Goal: Task Accomplishment & Management: Use online tool/utility

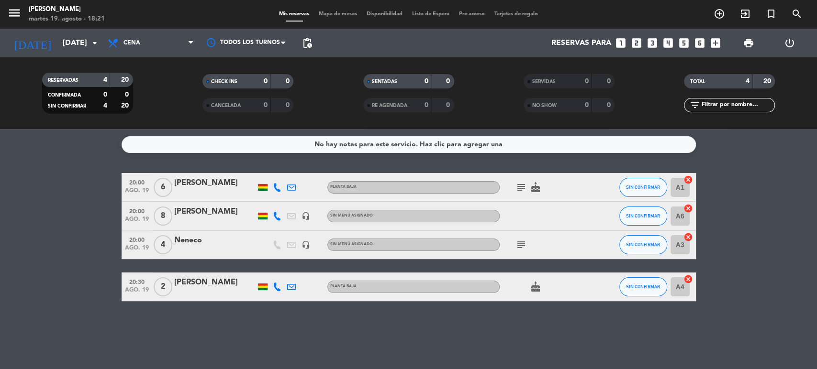
click at [412, 326] on div "No hay notas para este servicio. Haz clic para agregar una 20:00 [DATE] 6 [PERS…" at bounding box center [408, 249] width 817 height 240
click at [688, 235] on icon "cancel" at bounding box center [688, 238] width 10 height 10
click at [681, 244] on icon "border_all" at bounding box center [681, 244] width 11 height 11
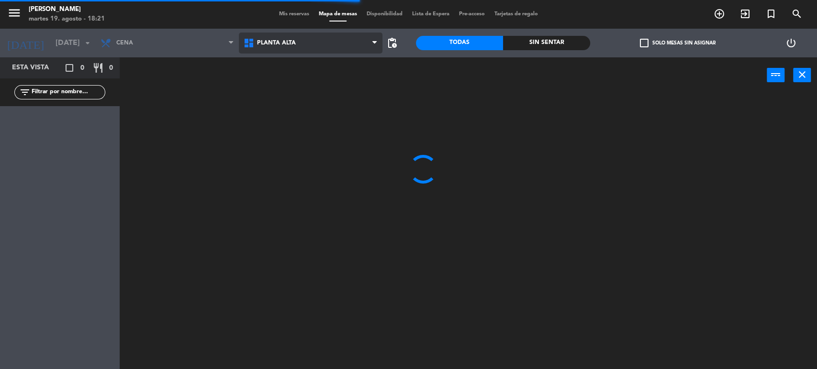
click at [254, 45] on icon at bounding box center [250, 42] width 14 height 11
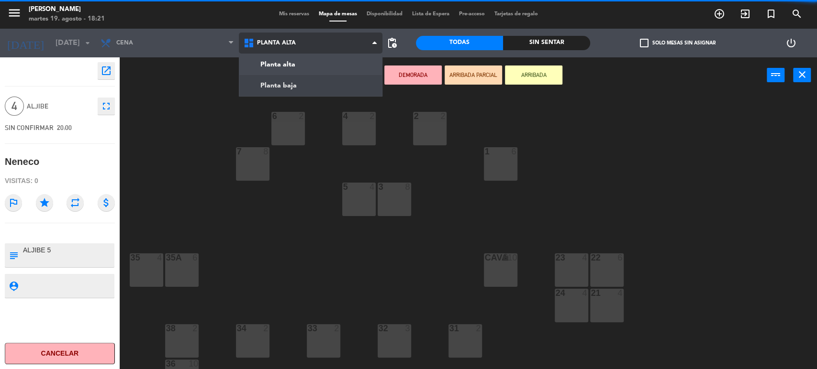
click at [260, 85] on ng-component "menu [PERSON_NAME] [DATE] 19. agosto - 18:21 Mis reservas Mapa de mesas Disponi…" at bounding box center [408, 185] width 817 height 371
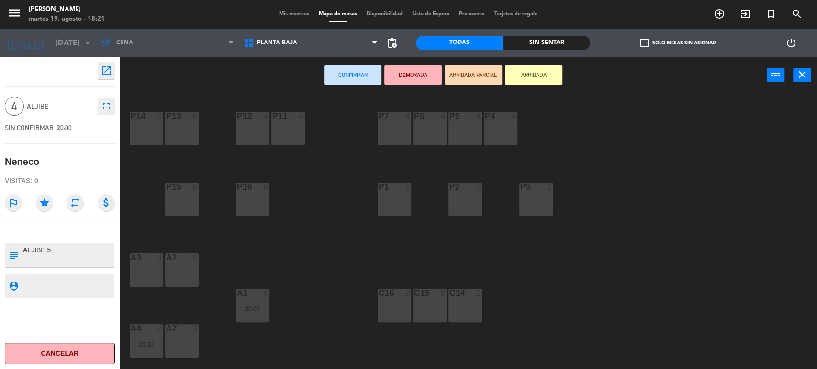
scroll to position [57, 0]
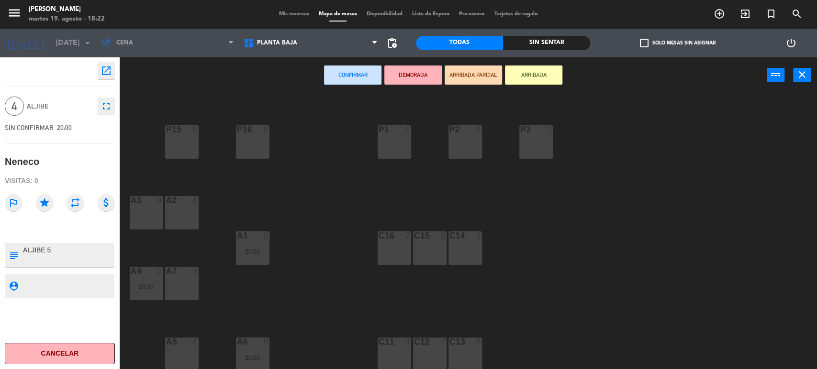
click at [184, 342] on div at bounding box center [182, 342] width 16 height 9
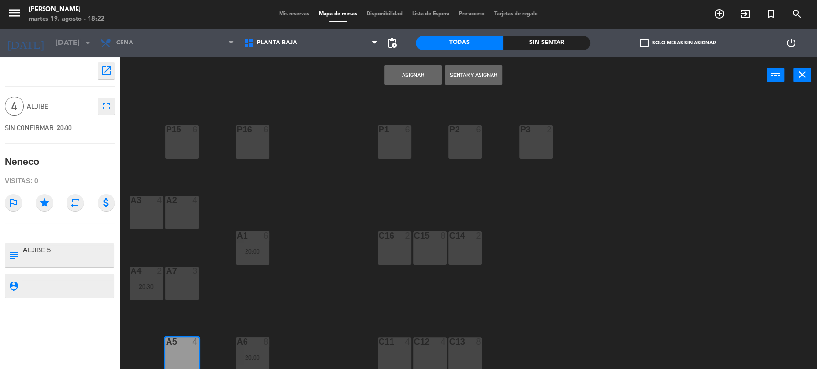
click at [407, 79] on button "Asignar" at bounding box center [412, 75] width 57 height 19
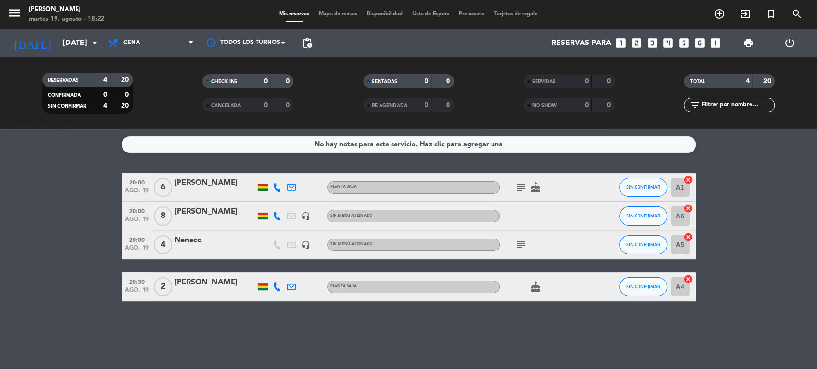
click at [685, 279] on icon "cancel" at bounding box center [688, 280] width 10 height 10
click at [682, 282] on icon "border_all" at bounding box center [681, 286] width 11 height 11
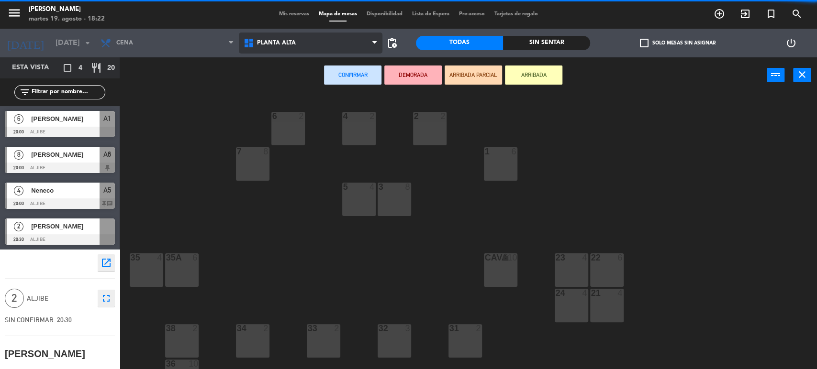
click at [299, 42] on span "Planta alta" at bounding box center [310, 43] width 143 height 21
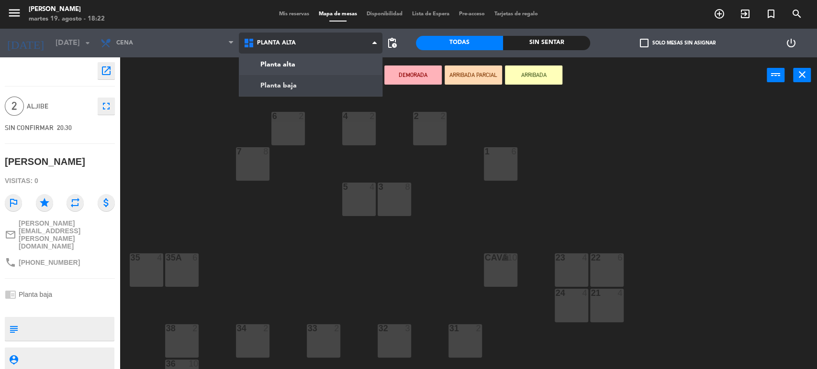
click at [289, 85] on ng-component "menu [PERSON_NAME] [DATE] 19. agosto - 18:22 Mis reservas Mapa de mesas Disponi…" at bounding box center [408, 185] width 817 height 371
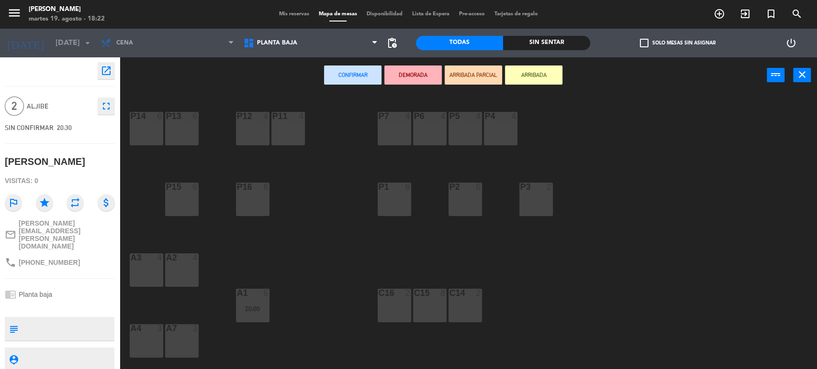
scroll to position [57, 0]
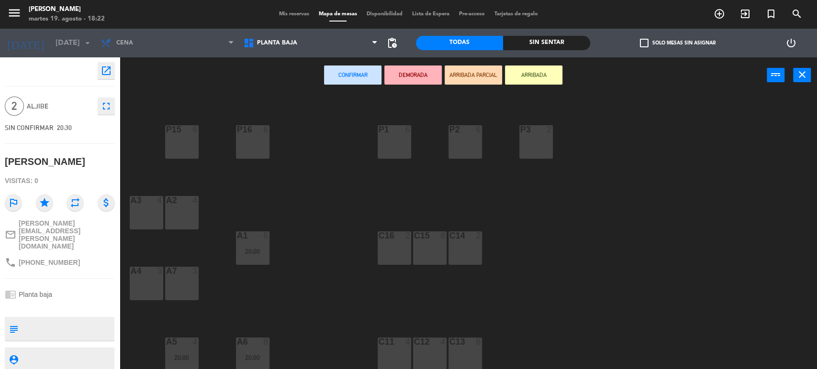
click at [397, 255] on div "C16 2" at bounding box center [394, 248] width 33 height 33
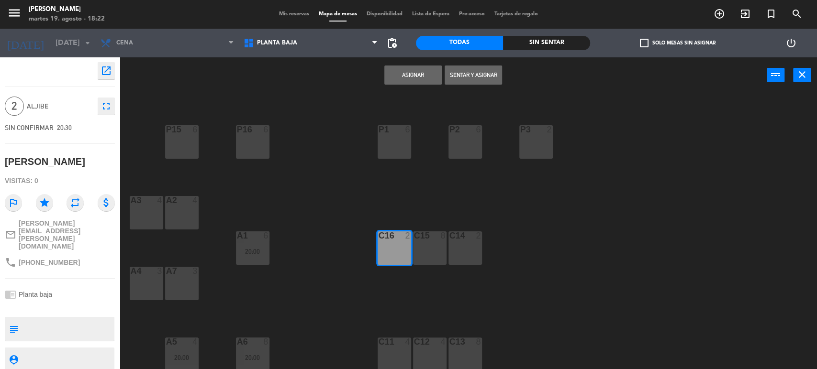
click at [410, 76] on button "Asignar" at bounding box center [412, 75] width 57 height 19
